Goal: Task Accomplishment & Management: Manage account settings

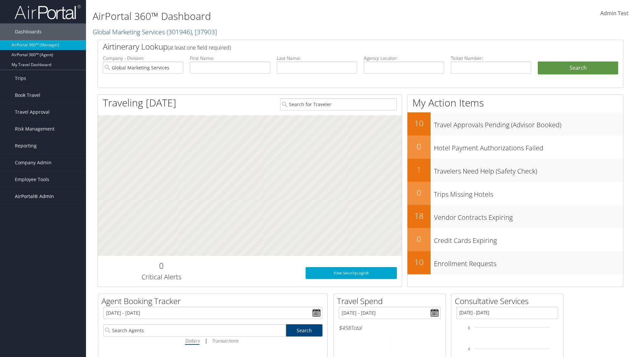
click at [43, 196] on span "AirPortal® Admin" at bounding box center [34, 196] width 39 height 17
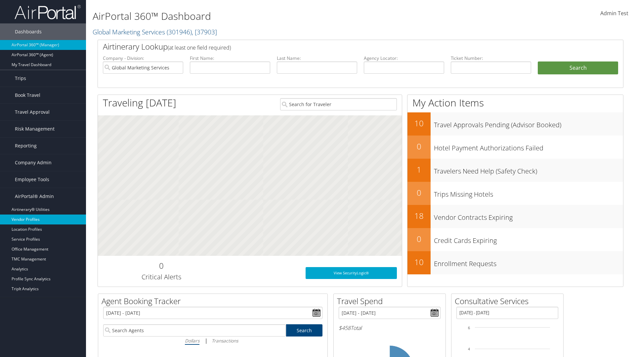
click at [43, 220] on link "Vendor Profiles" at bounding box center [43, 220] width 86 height 10
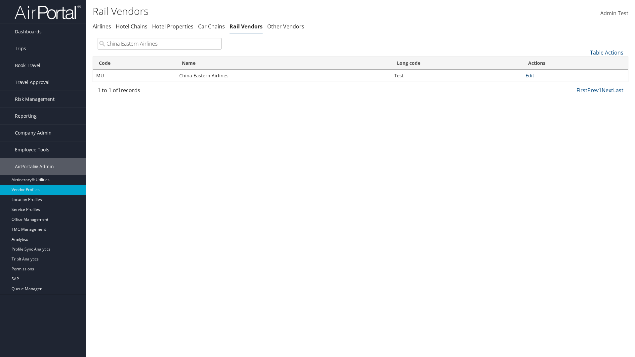
type input "China Eastern Airlines"
click at [530, 75] on link "Edit" at bounding box center [530, 75] width 9 height 6
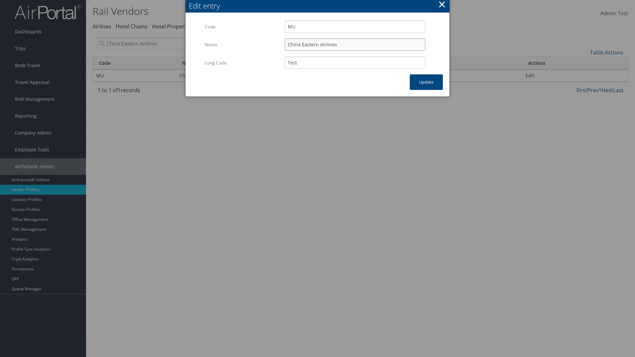
click at [355, 44] on input "China Eastern Airlines" at bounding box center [355, 44] width 141 height 12
type input "China Eastern Airlines"
click at [355, 63] on input "Test" at bounding box center [355, 63] width 141 height 12
type input "Test"
click at [426, 82] on button "Update" at bounding box center [426, 82] width 33 height 16
